Goal: Transaction & Acquisition: Purchase product/service

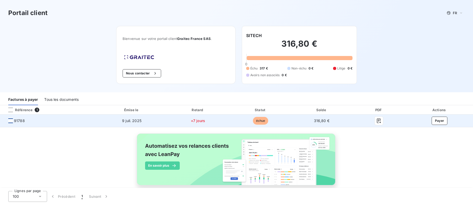
click at [10, 121] on div at bounding box center [10, 120] width 5 height 5
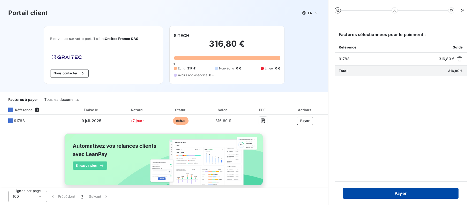
click at [410, 192] on button "Payer" at bounding box center [401, 192] width 116 height 11
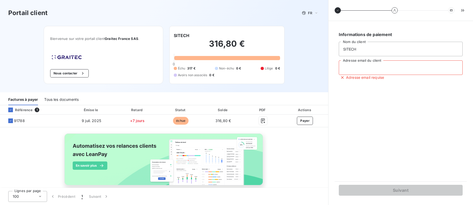
click at [365, 67] on input "Adresse email du client" at bounding box center [401, 67] width 124 height 14
drag, startPoint x: 314, startPoint y: 69, endPoint x: 321, endPoint y: 70, distance: 6.5
click at [314, 69] on div "Portail client FR Bienvenue sur votre portail client Graitec [GEOGRAPHIC_DATA] …" at bounding box center [164, 46] width 328 height 92
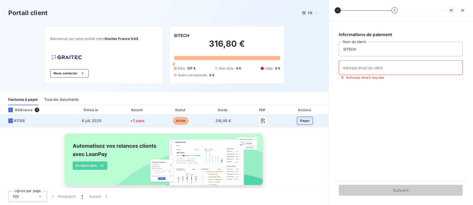
click at [304, 120] on button "Payer" at bounding box center [305, 120] width 16 height 8
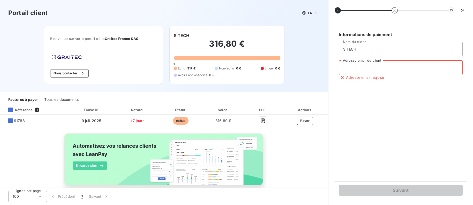
click at [359, 67] on input "Adresse email du client" at bounding box center [401, 67] width 124 height 14
click at [363, 71] on input "Adresse email du client" at bounding box center [401, 67] width 124 height 14
paste input "mailto:[EMAIL_ADDRESS][DOMAIN_NAME]"
click at [354, 69] on input "mailto:[EMAIL_ADDRESS][DOMAIN_NAME]" at bounding box center [401, 67] width 124 height 14
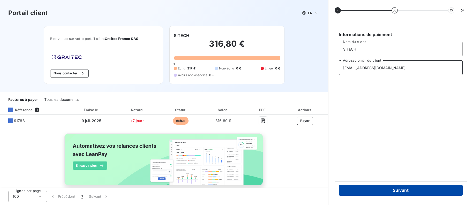
type input "[EMAIL_ADDRESS][DOMAIN_NAME]"
click at [398, 188] on button "Suivant" at bounding box center [401, 189] width 124 height 11
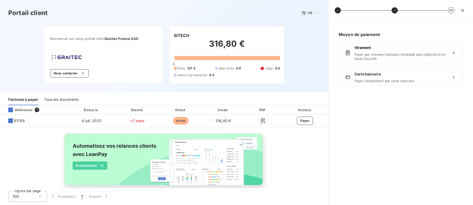
click at [378, 76] on span "Carte bancaire" at bounding box center [400, 73] width 92 height 5
